Goal: Information Seeking & Learning: Learn about a topic

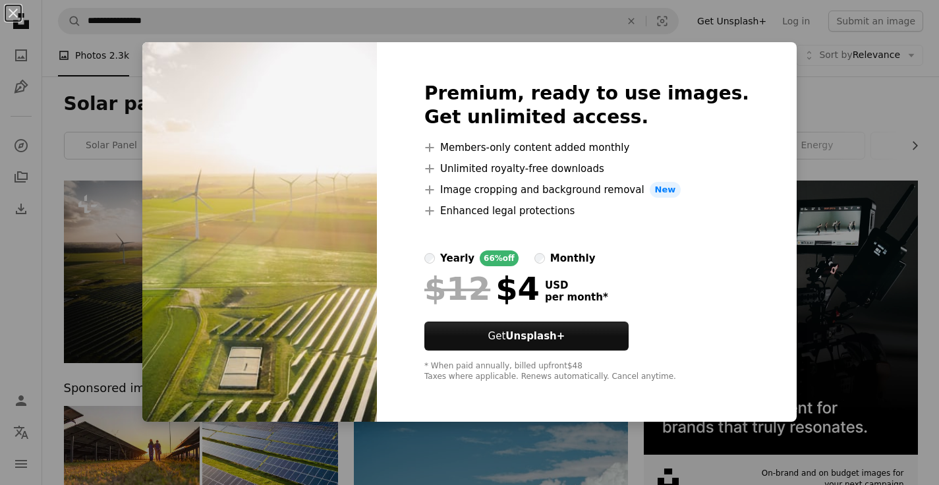
scroll to position [1662, 0]
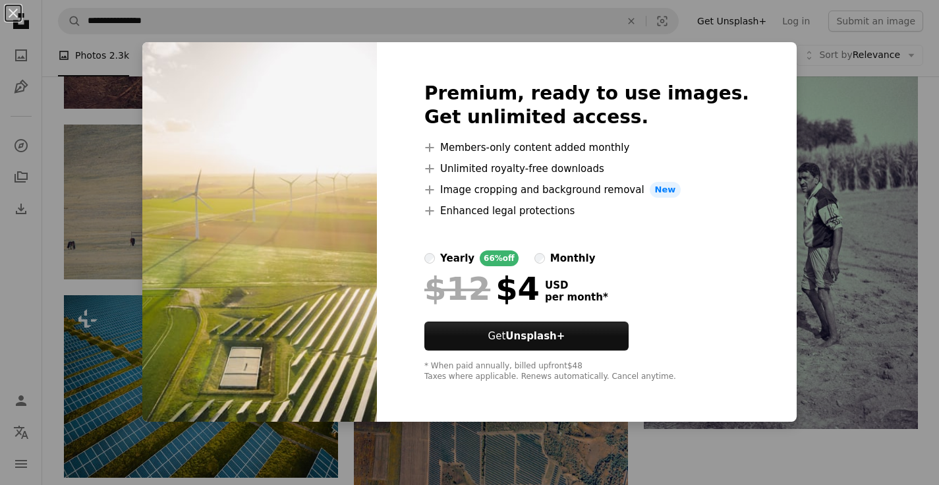
click at [873, 242] on div "An X shape Premium, ready to use images. Get unlimited access. A plus sign Memb…" at bounding box center [469, 242] width 939 height 485
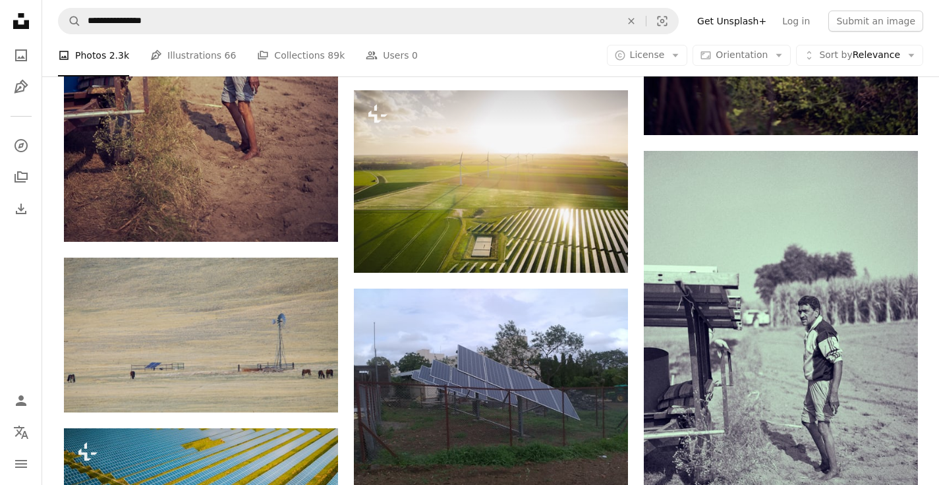
scroll to position [1525, 0]
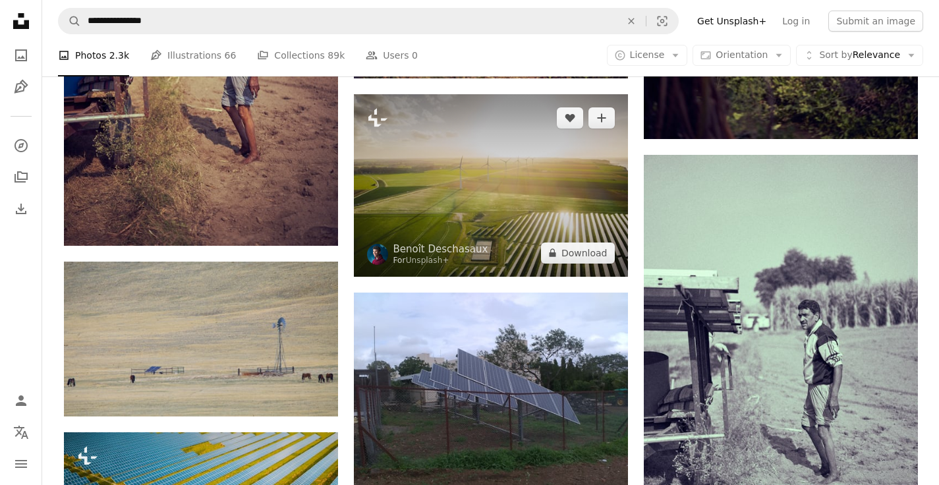
click at [586, 144] on img at bounding box center [491, 185] width 274 height 182
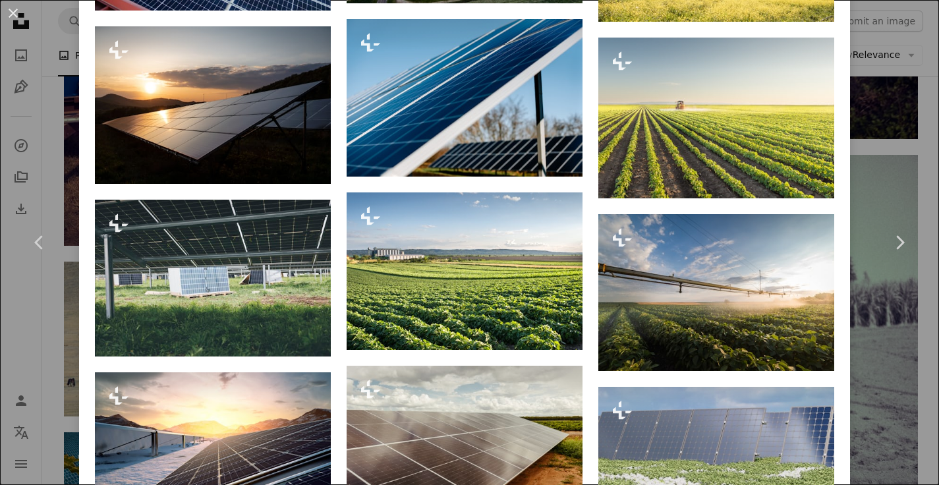
scroll to position [2562, 0]
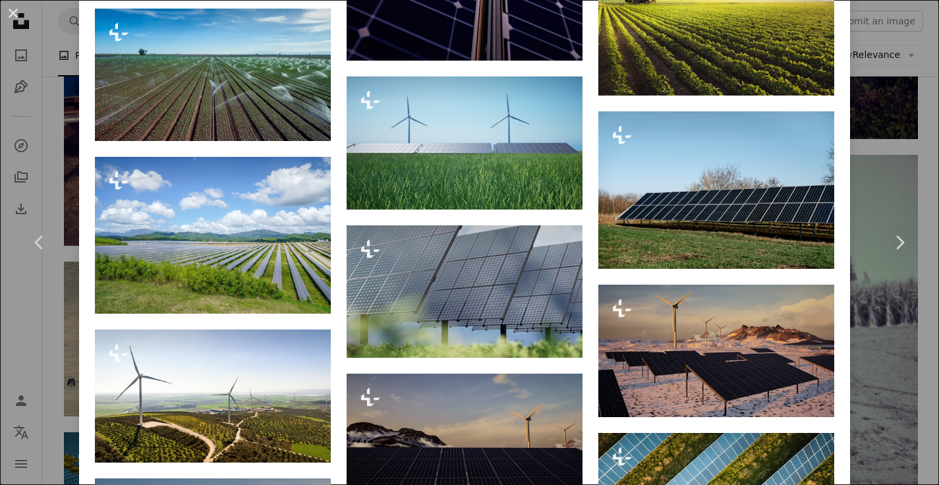
scroll to position [3358, 0]
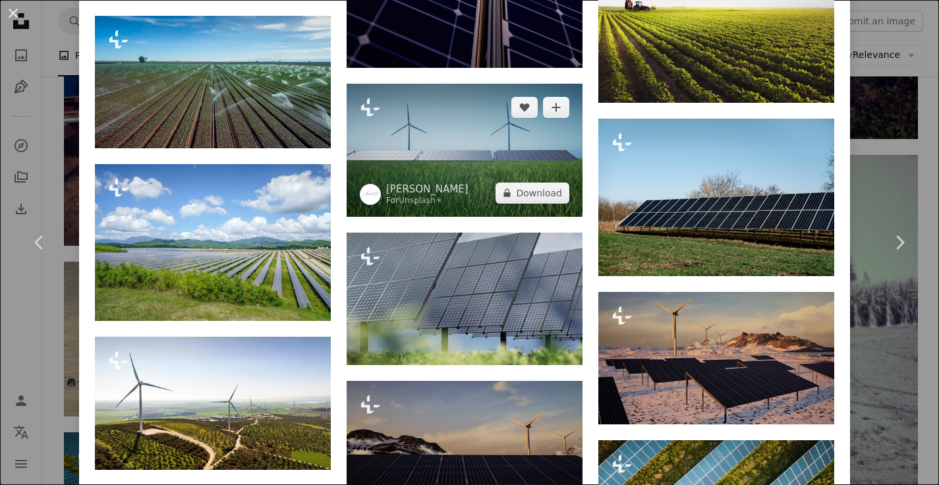
click at [517, 145] on img at bounding box center [465, 150] width 236 height 132
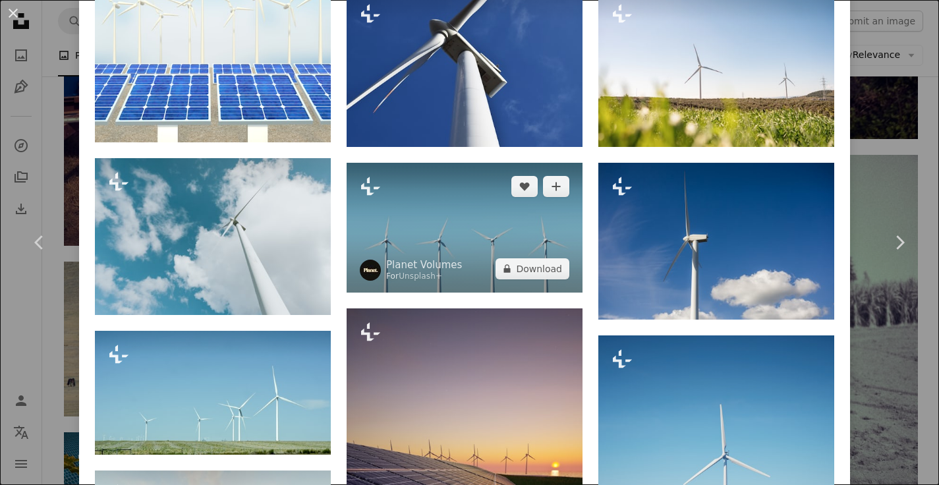
scroll to position [1276, 0]
